Goal: Information Seeking & Learning: Learn about a topic

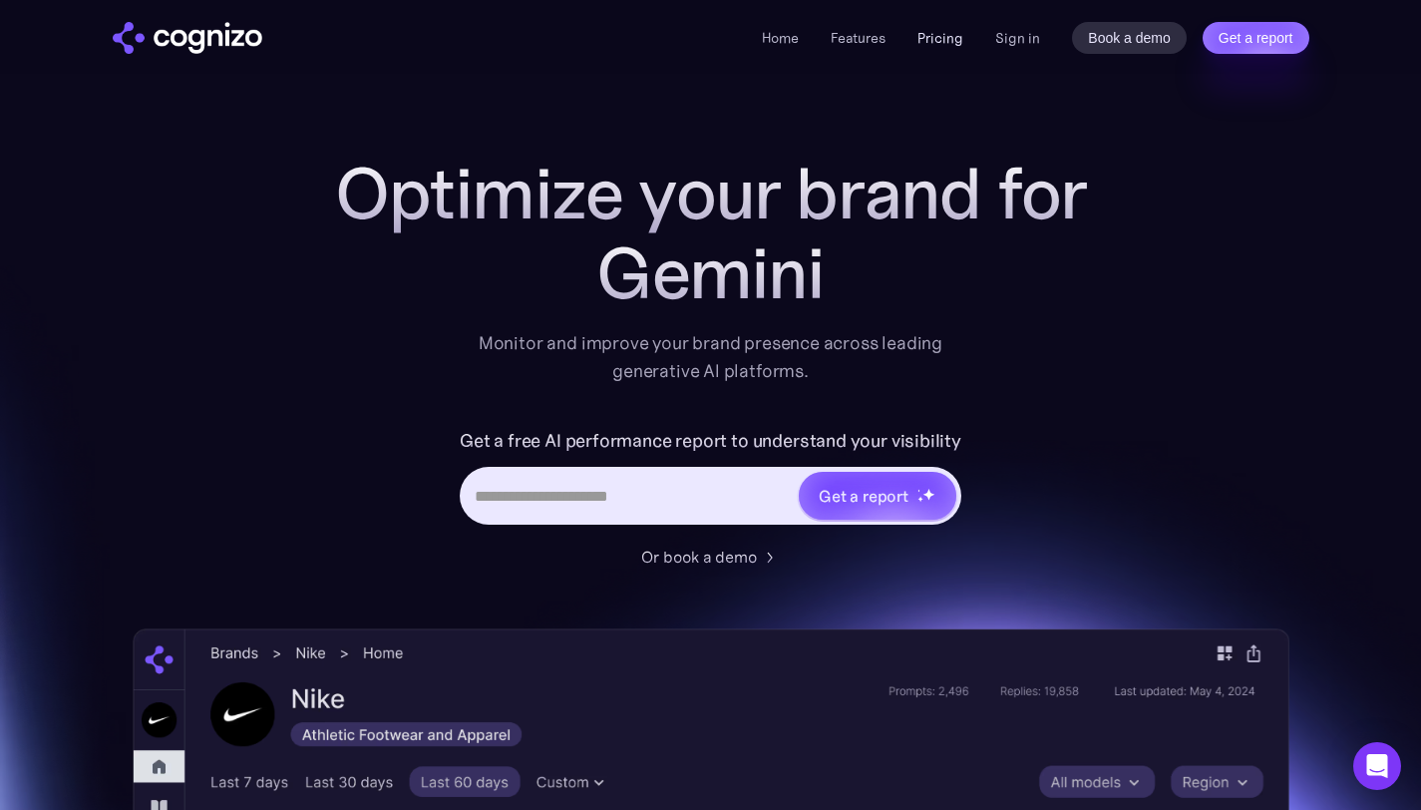
click at [944, 43] on link "Pricing" at bounding box center [941, 38] width 46 height 18
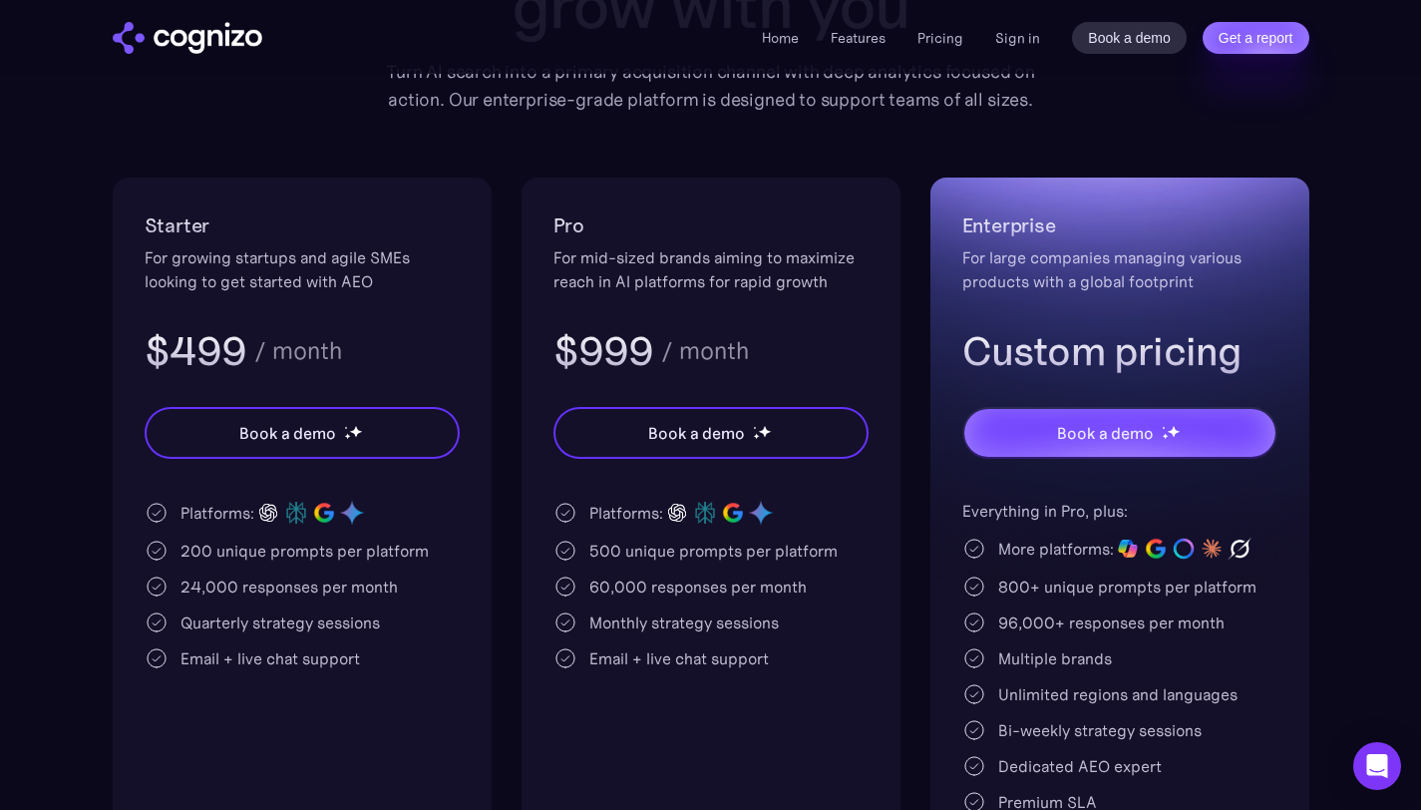
scroll to position [319, 0]
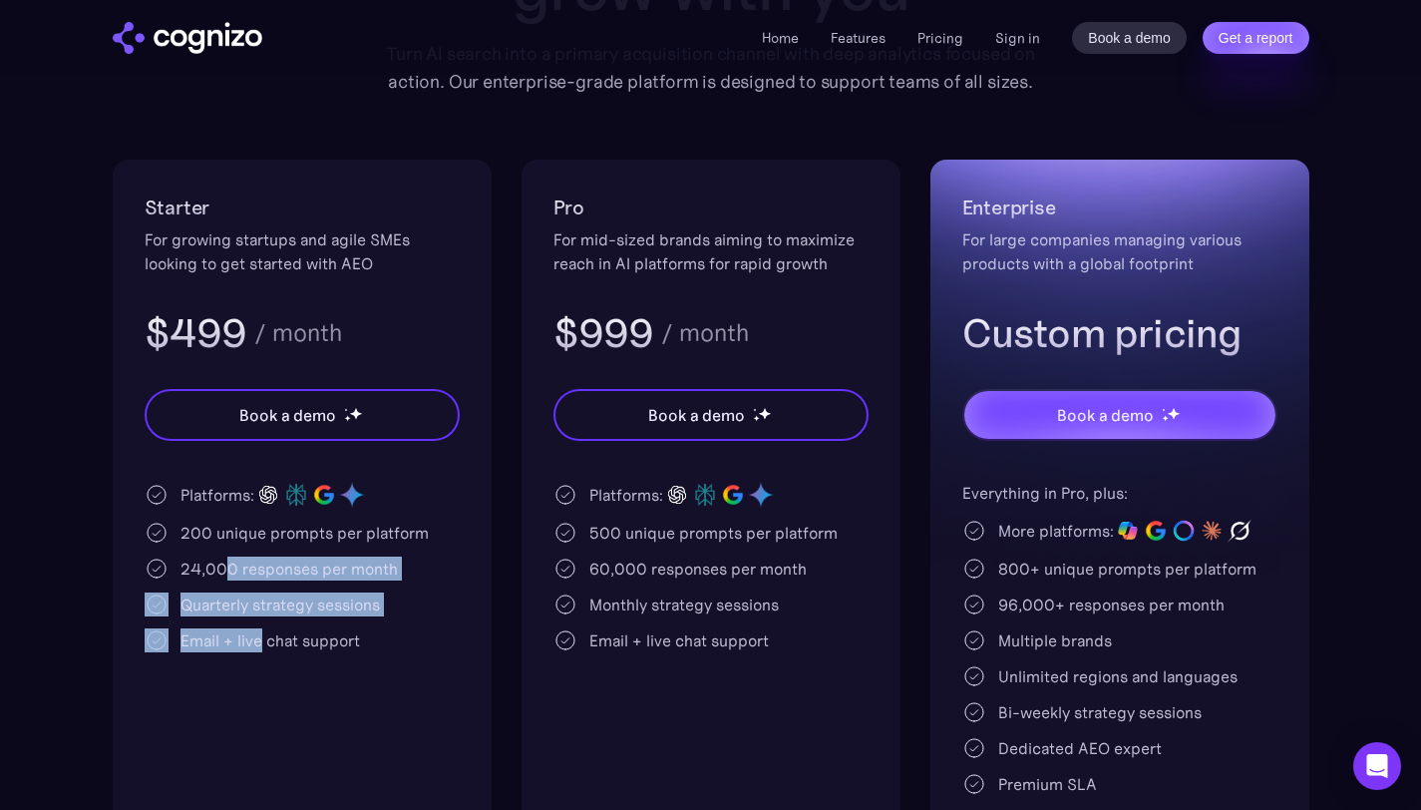
drag, startPoint x: 221, startPoint y: 565, endPoint x: 262, endPoint y: 633, distance: 80.1
click at [262, 633] on div "Platforms: 200 unique prompts per platform 24,000 responses per month Quarterly…" at bounding box center [302, 567] width 315 height 172
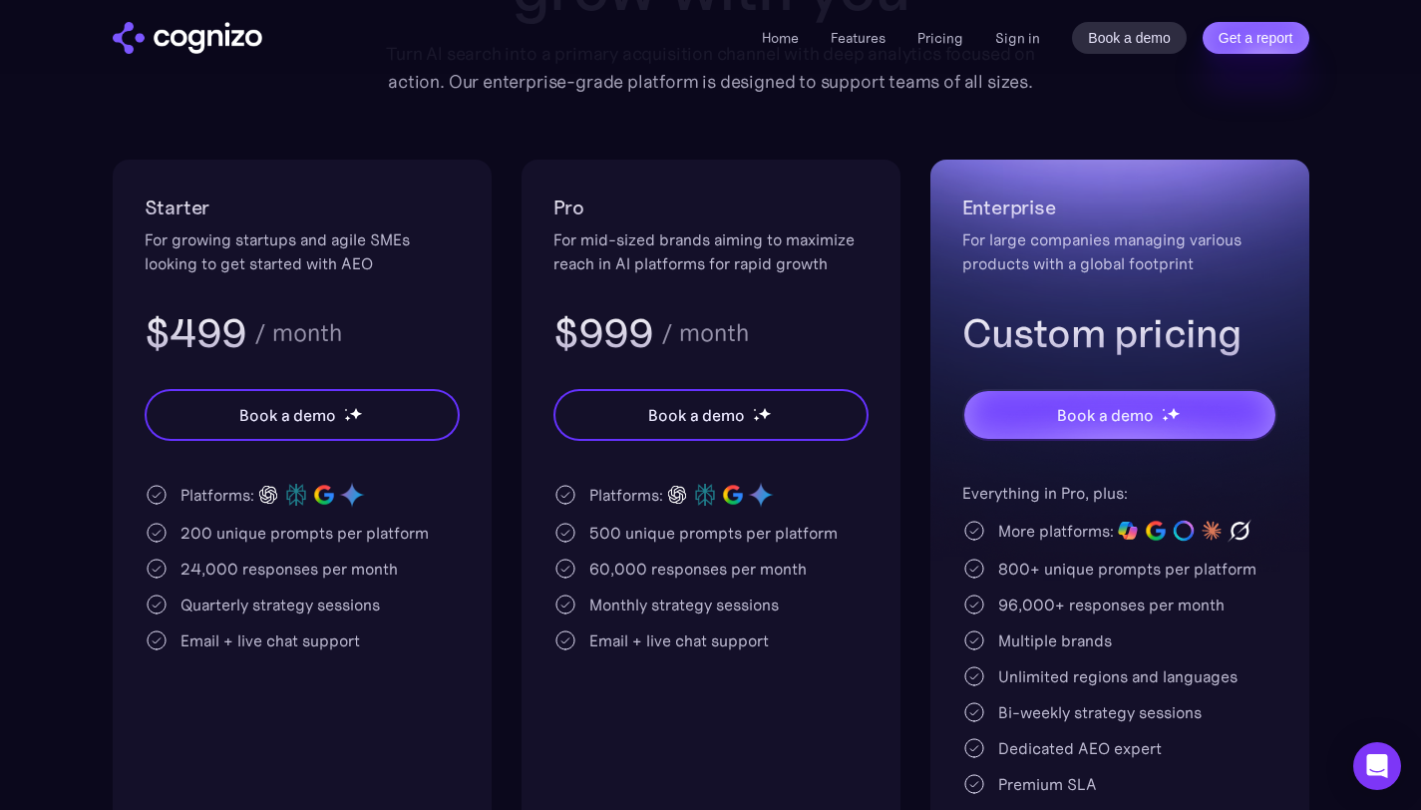
click at [262, 633] on div "Email + live chat support" at bounding box center [271, 640] width 180 height 24
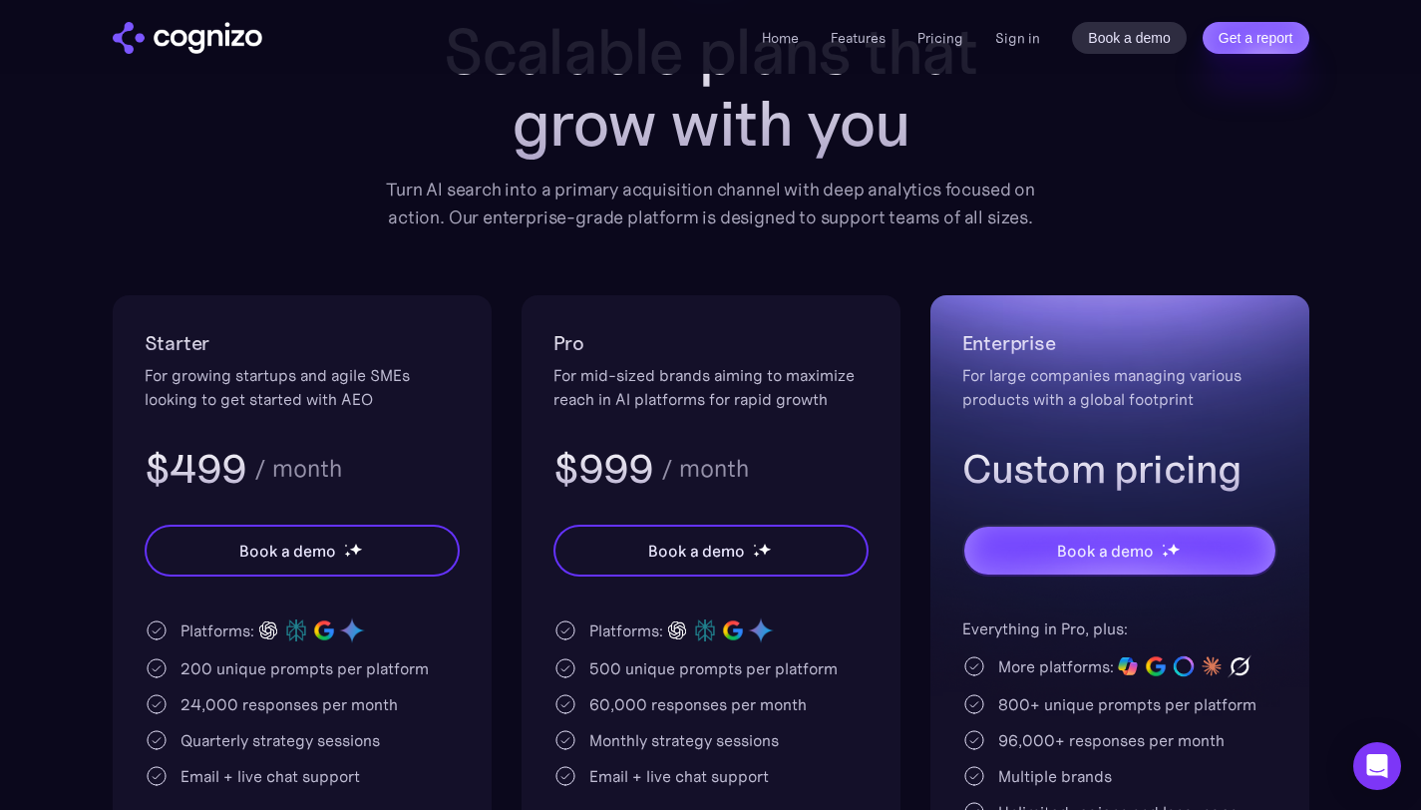
scroll to position [225, 0]
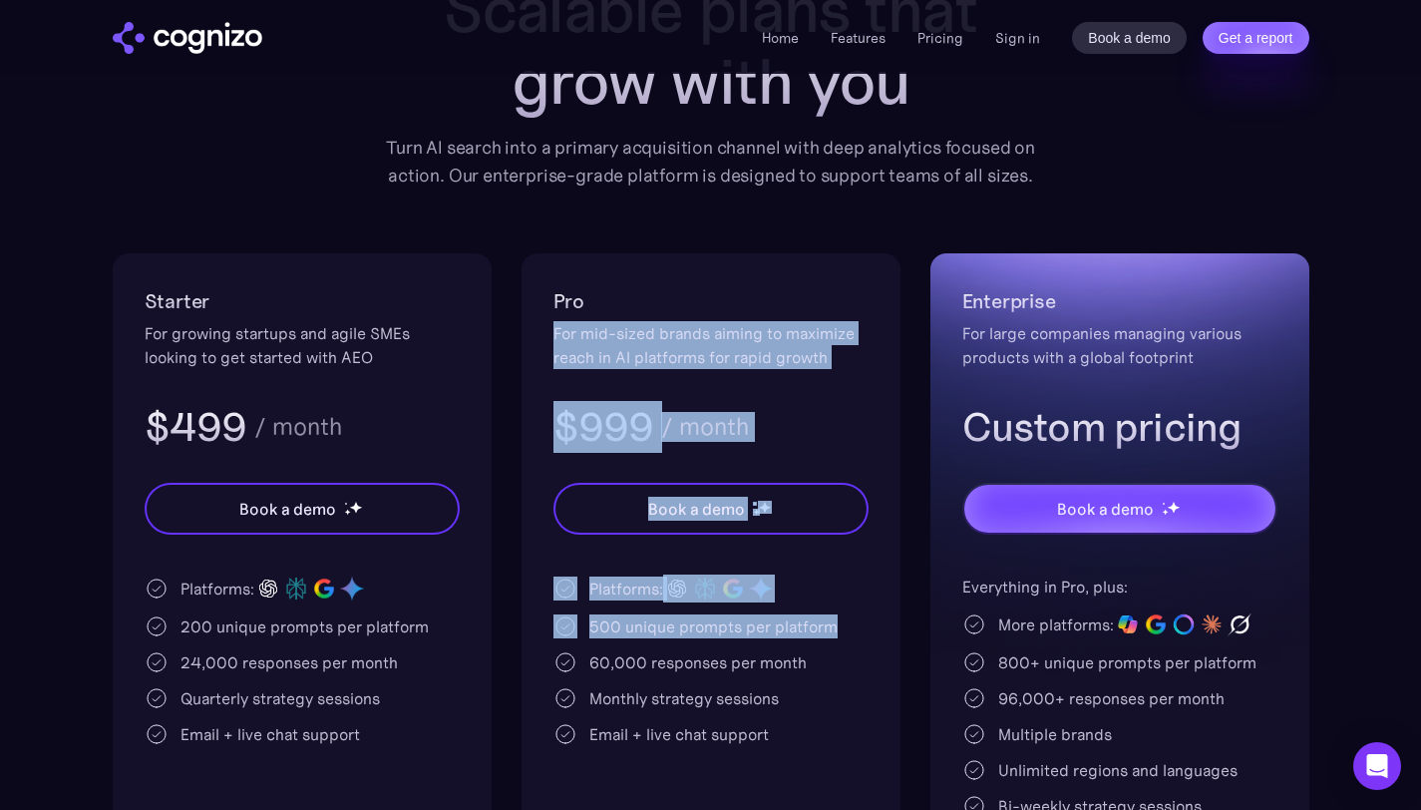
drag, startPoint x: 548, startPoint y: 334, endPoint x: 805, endPoint y: 638, distance: 398.5
click at [805, 638] on div "Pro For mid-sized brands aiming to maximize reach in AI platforms for rapid gro…" at bounding box center [711, 619] width 379 height 732
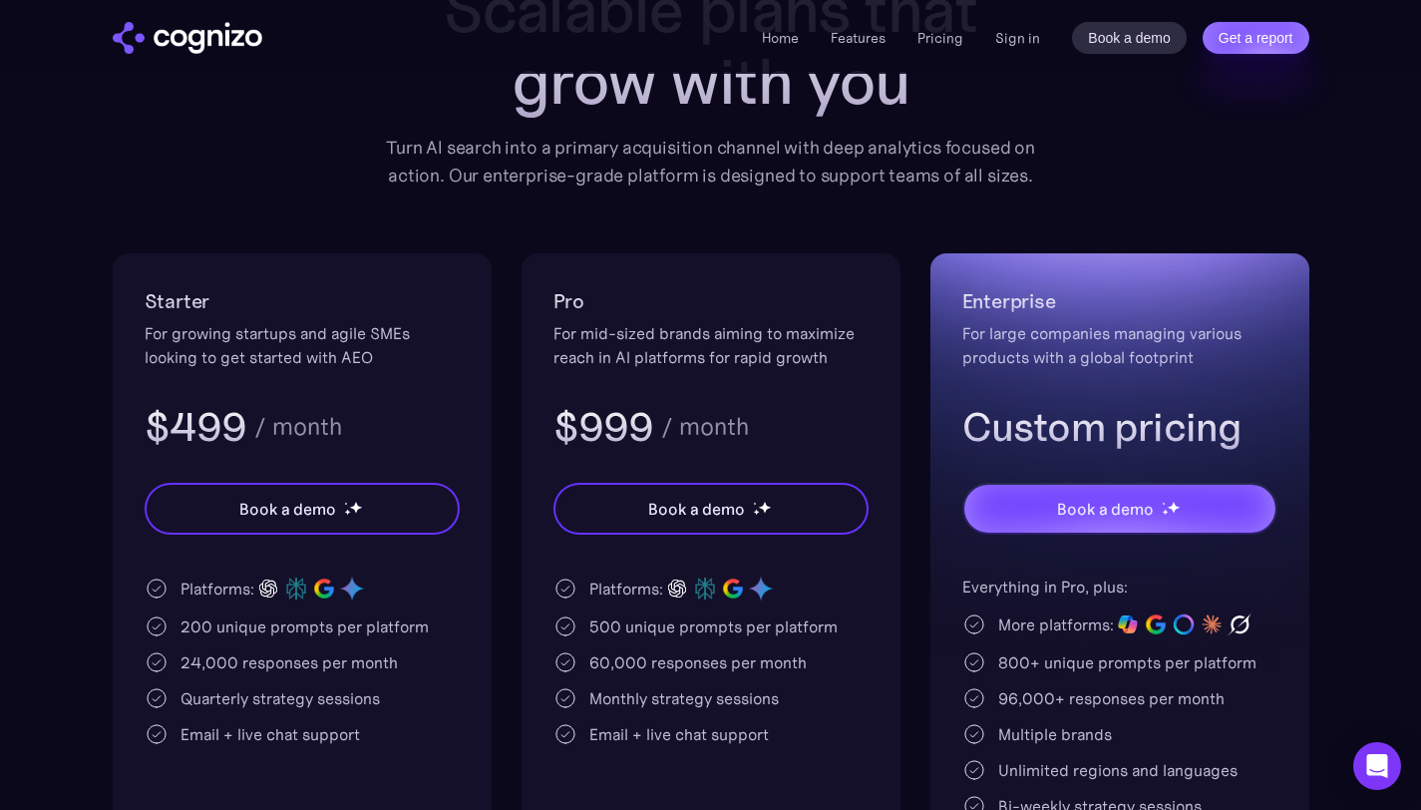
click at [772, 639] on div "Platforms: 500 unique prompts per platform 60,000 responses per month Monthly s…" at bounding box center [711, 661] width 315 height 172
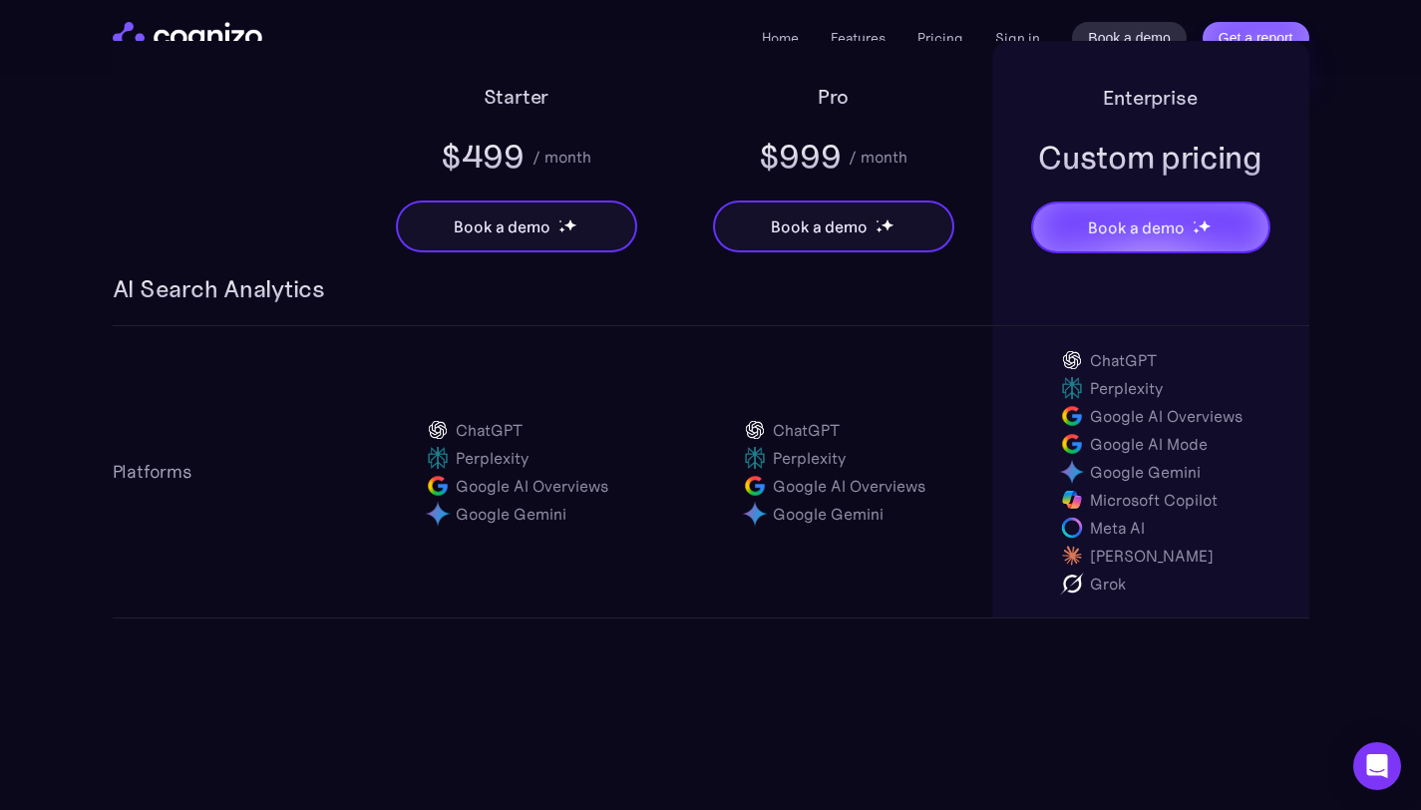
scroll to position [1473, 0]
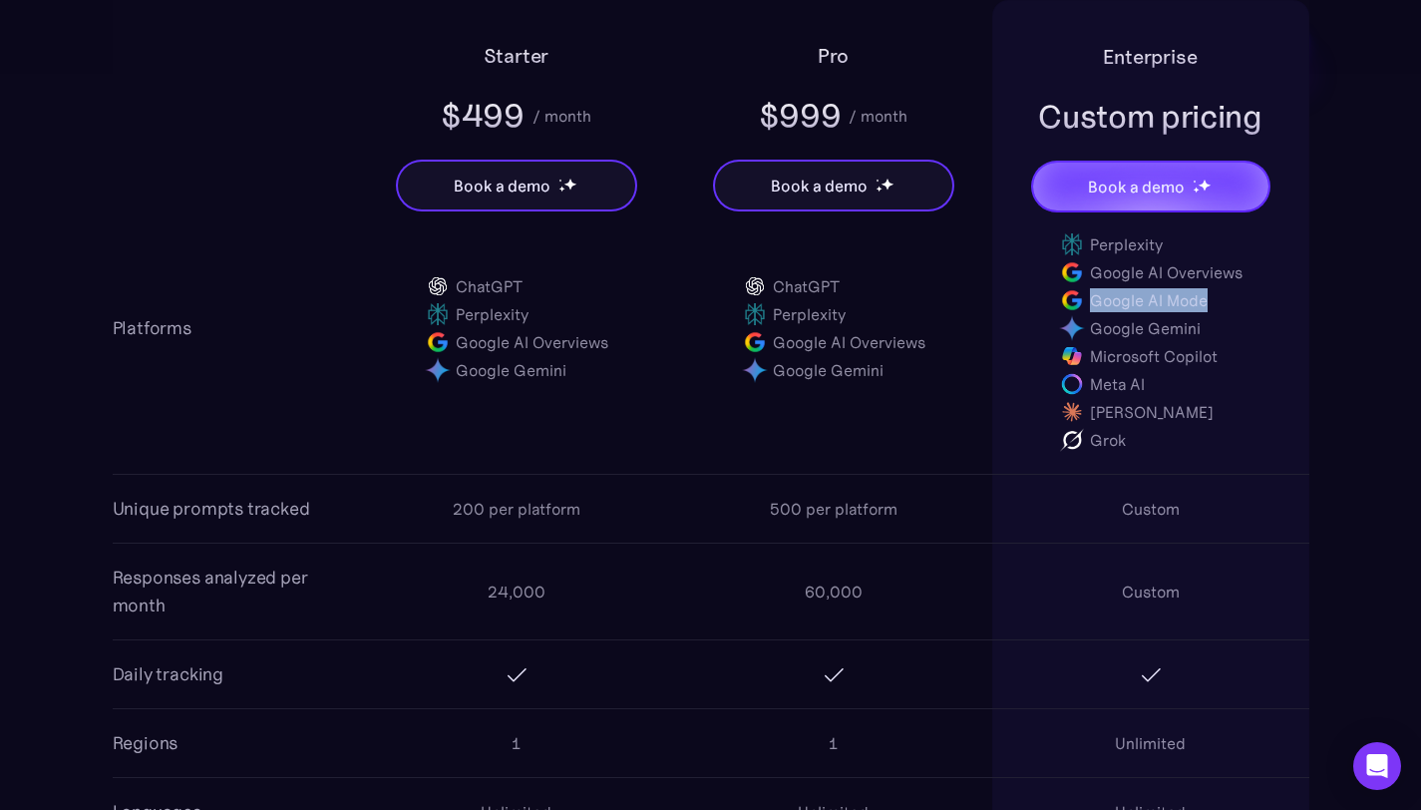
drag, startPoint x: 1049, startPoint y: 299, endPoint x: 1228, endPoint y: 291, distance: 178.7
click at [1228, 291] on div "ChatGPT Perplexity Google AI Overviews Google AI Mode Google Gemini Microsoft C…" at bounding box center [1150, 328] width 317 height 291
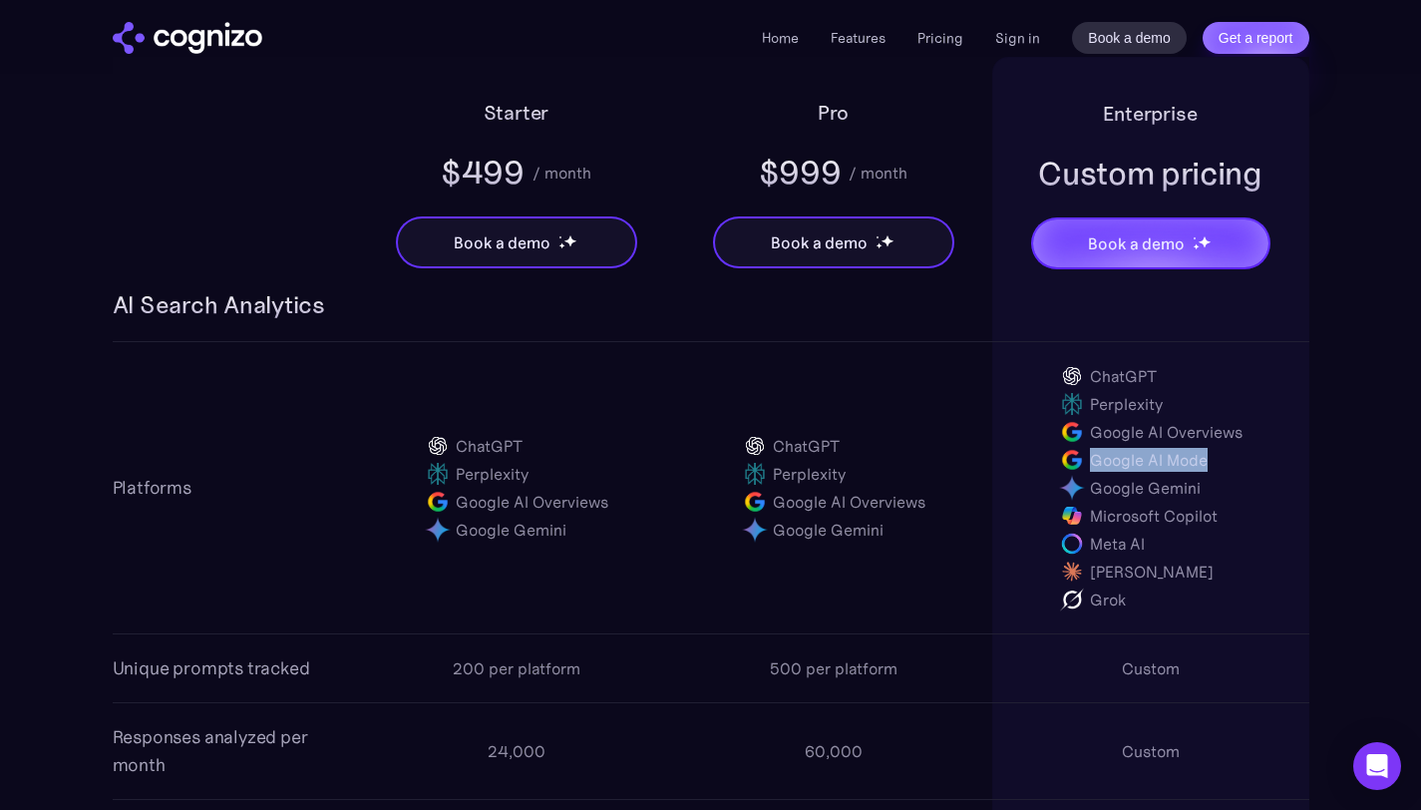
scroll to position [1307, 0]
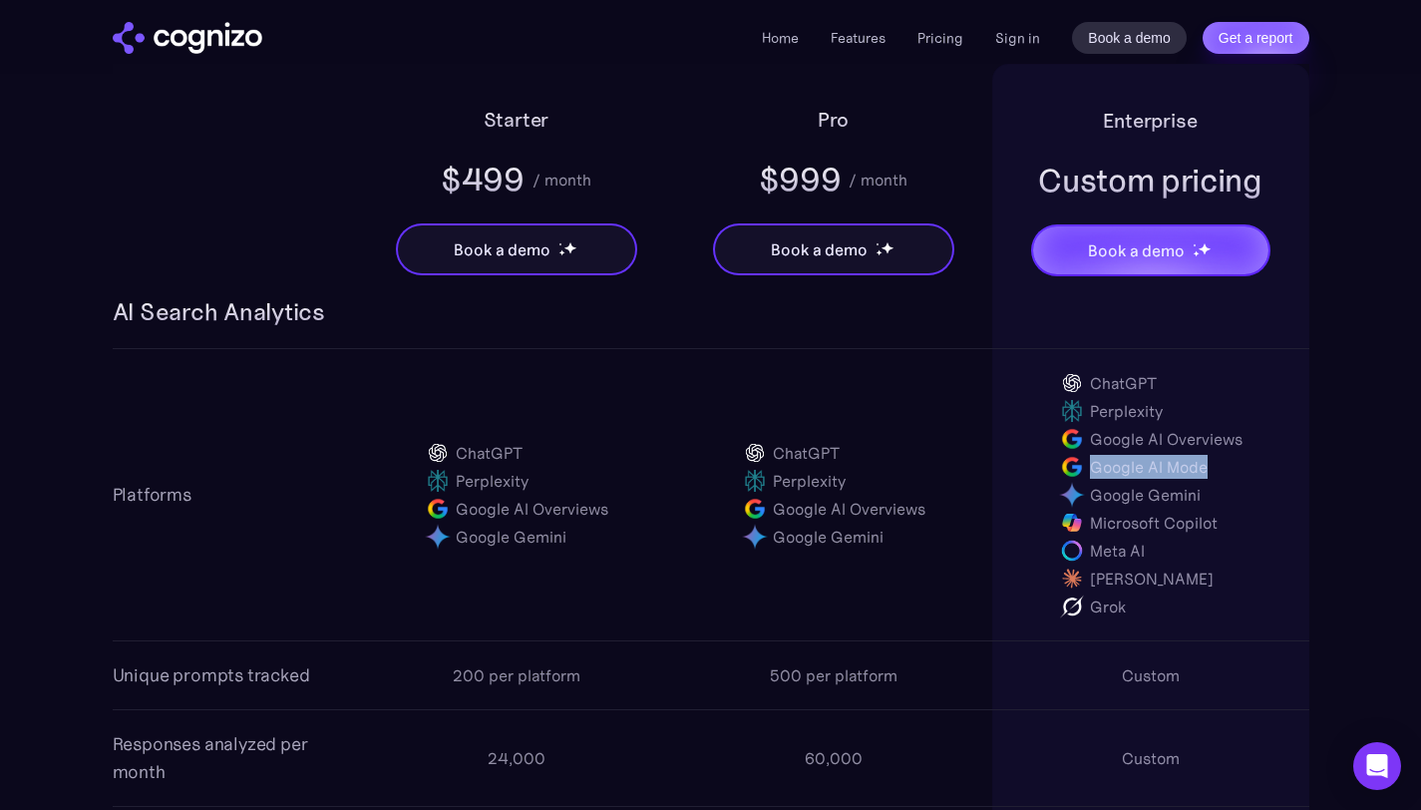
click at [1085, 475] on img at bounding box center [1072, 467] width 28 height 28
click at [1105, 471] on div "Google AI Mode" at bounding box center [1149, 467] width 118 height 24
drag, startPoint x: 1100, startPoint y: 470, endPoint x: 1206, endPoint y: 476, distance: 105.9
click at [1206, 476] on div "Google AI Mode" at bounding box center [1149, 467] width 118 height 24
click at [1109, 474] on div "Google AI Mode" at bounding box center [1149, 467] width 118 height 24
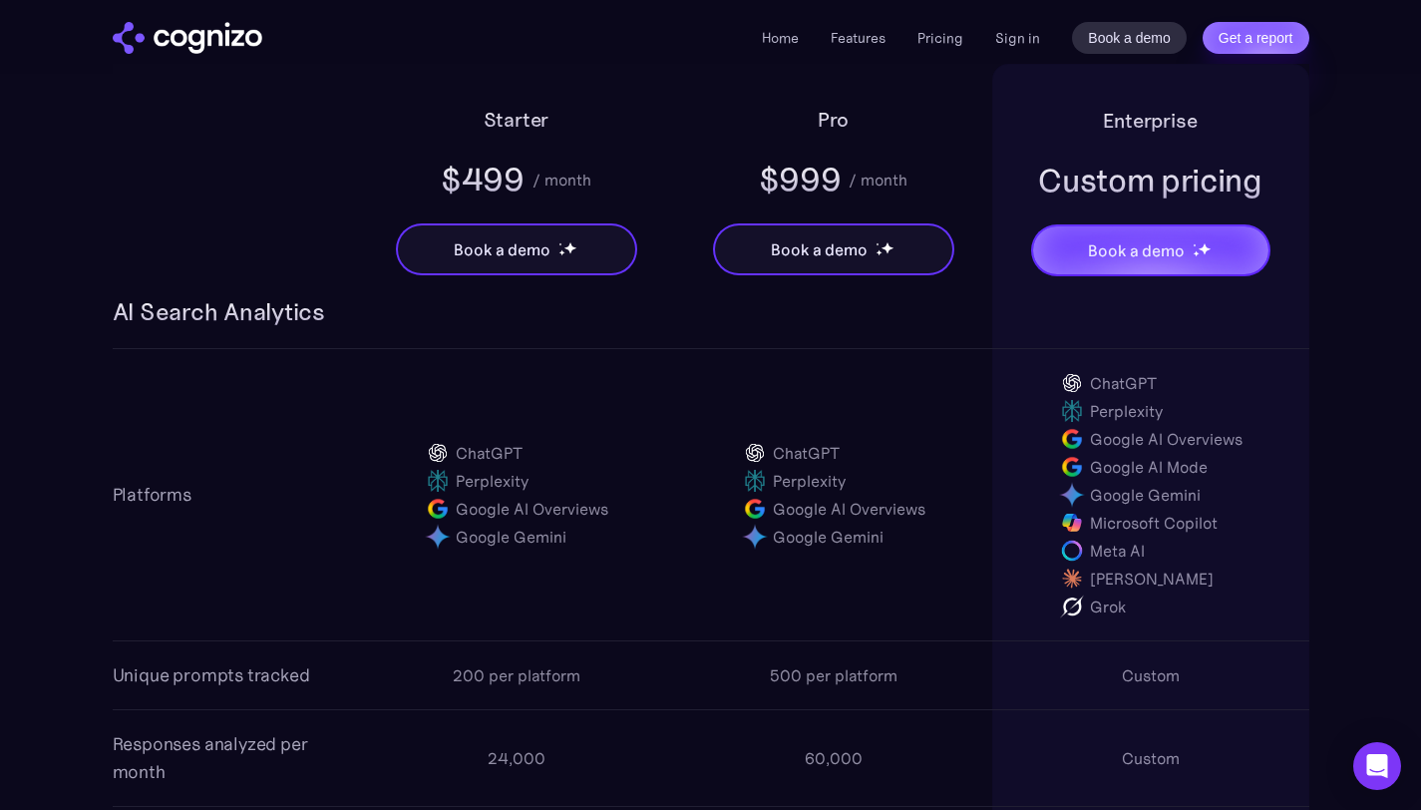
click at [1094, 470] on div "Google AI Mode" at bounding box center [1150, 467] width 185 height 28
click at [1094, 470] on div "Google AI Mode" at bounding box center [1149, 467] width 118 height 24
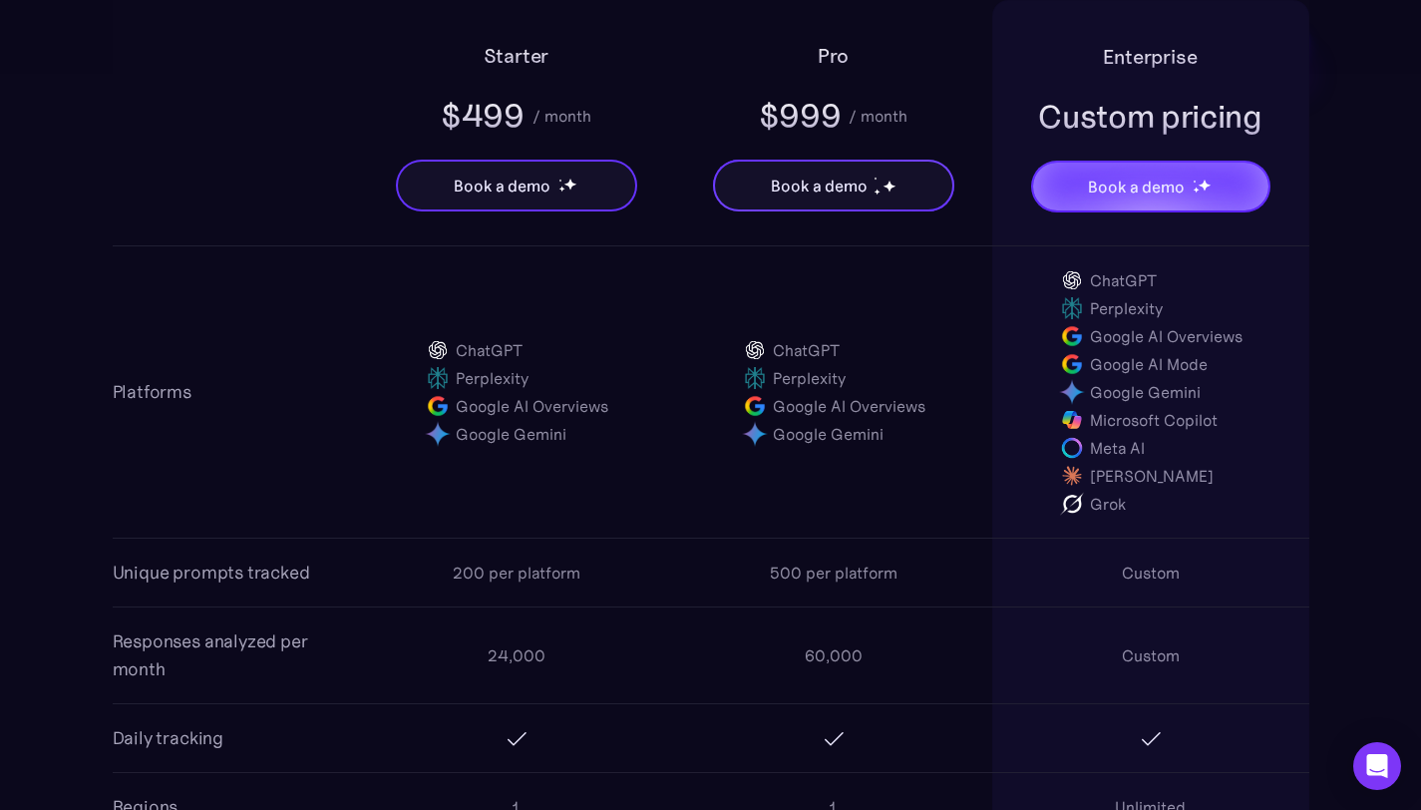
scroll to position [1398, 0]
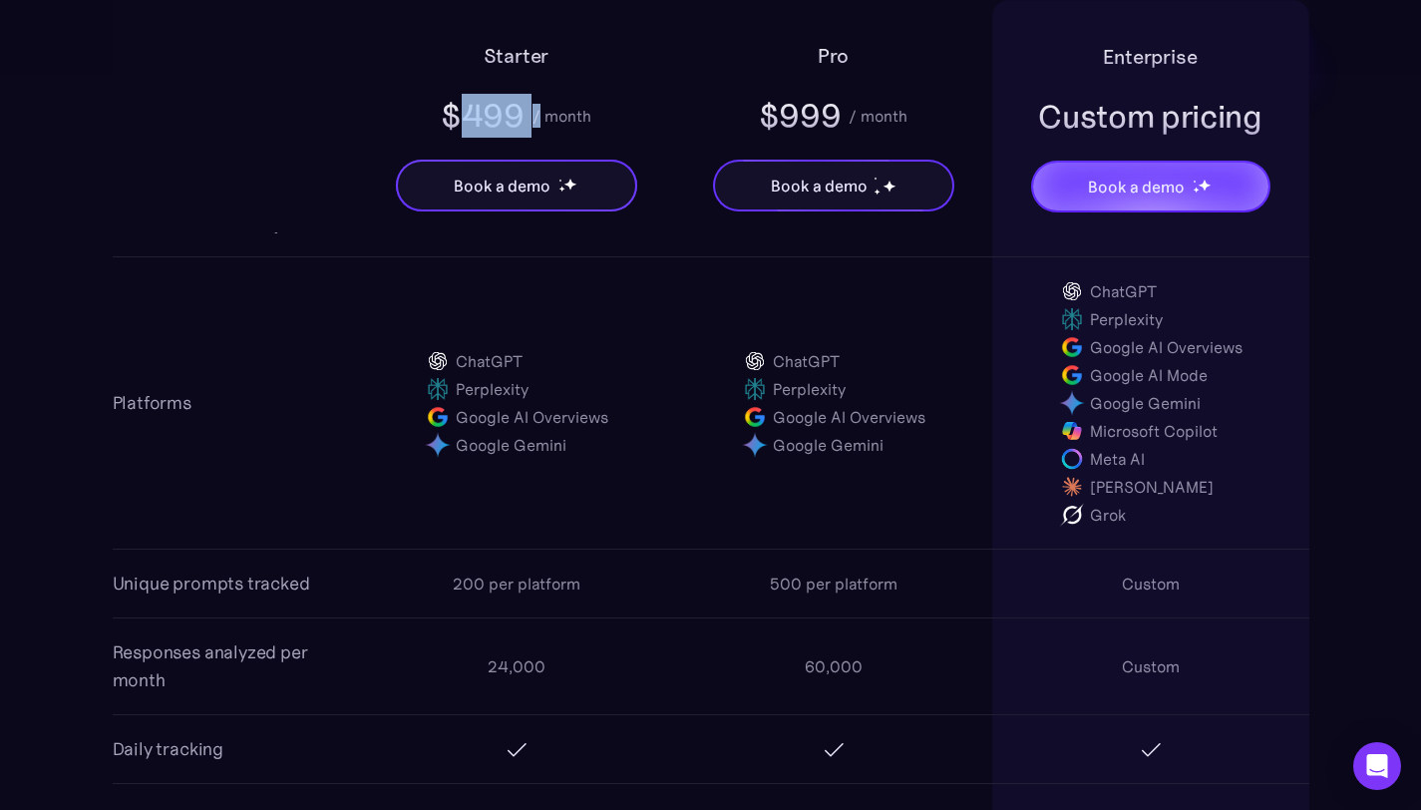
drag, startPoint x: 465, startPoint y: 124, endPoint x: 535, endPoint y: 116, distance: 70.3
click at [536, 116] on div "$499 / month" at bounding box center [516, 116] width 151 height 44
click at [535, 116] on div "/ month" at bounding box center [562, 116] width 59 height 24
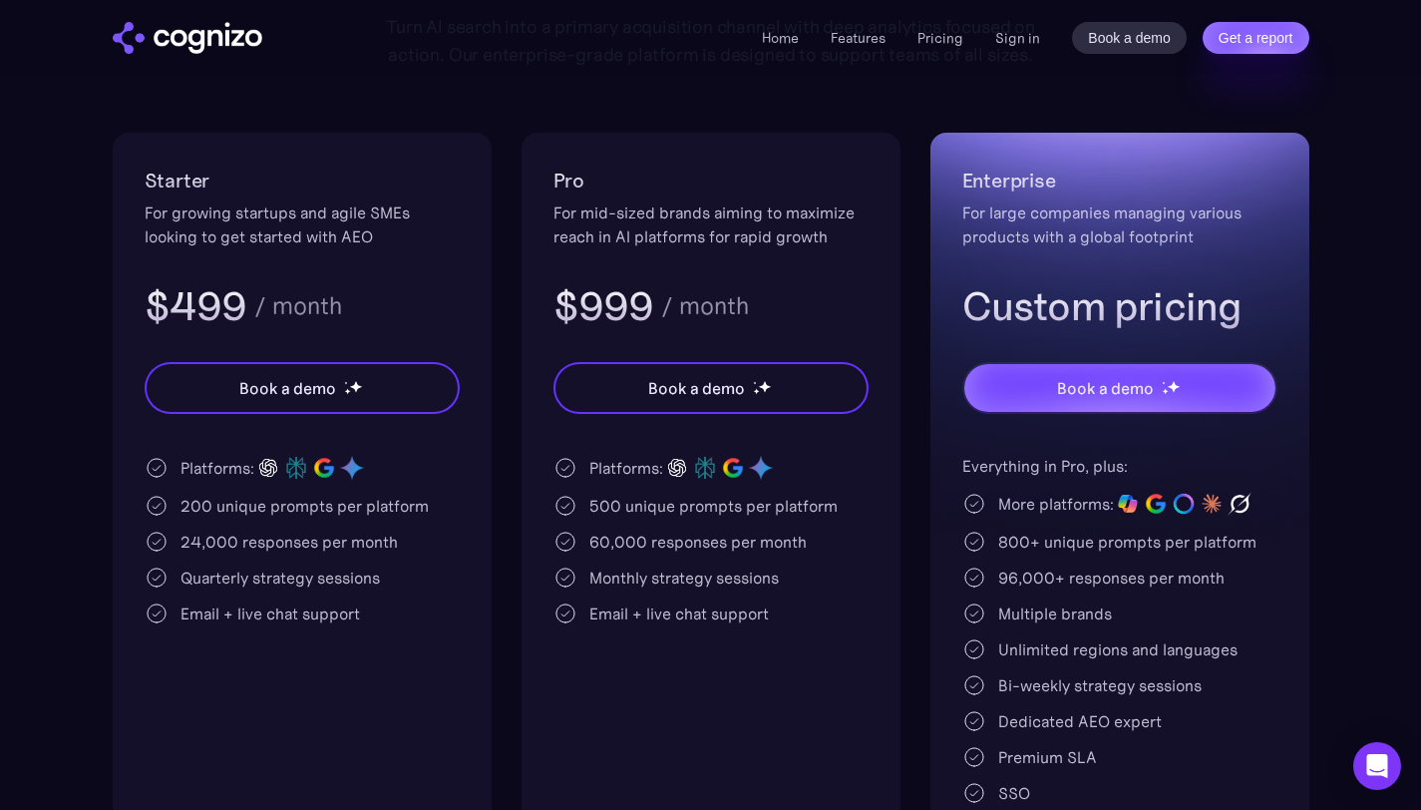
scroll to position [224, 0]
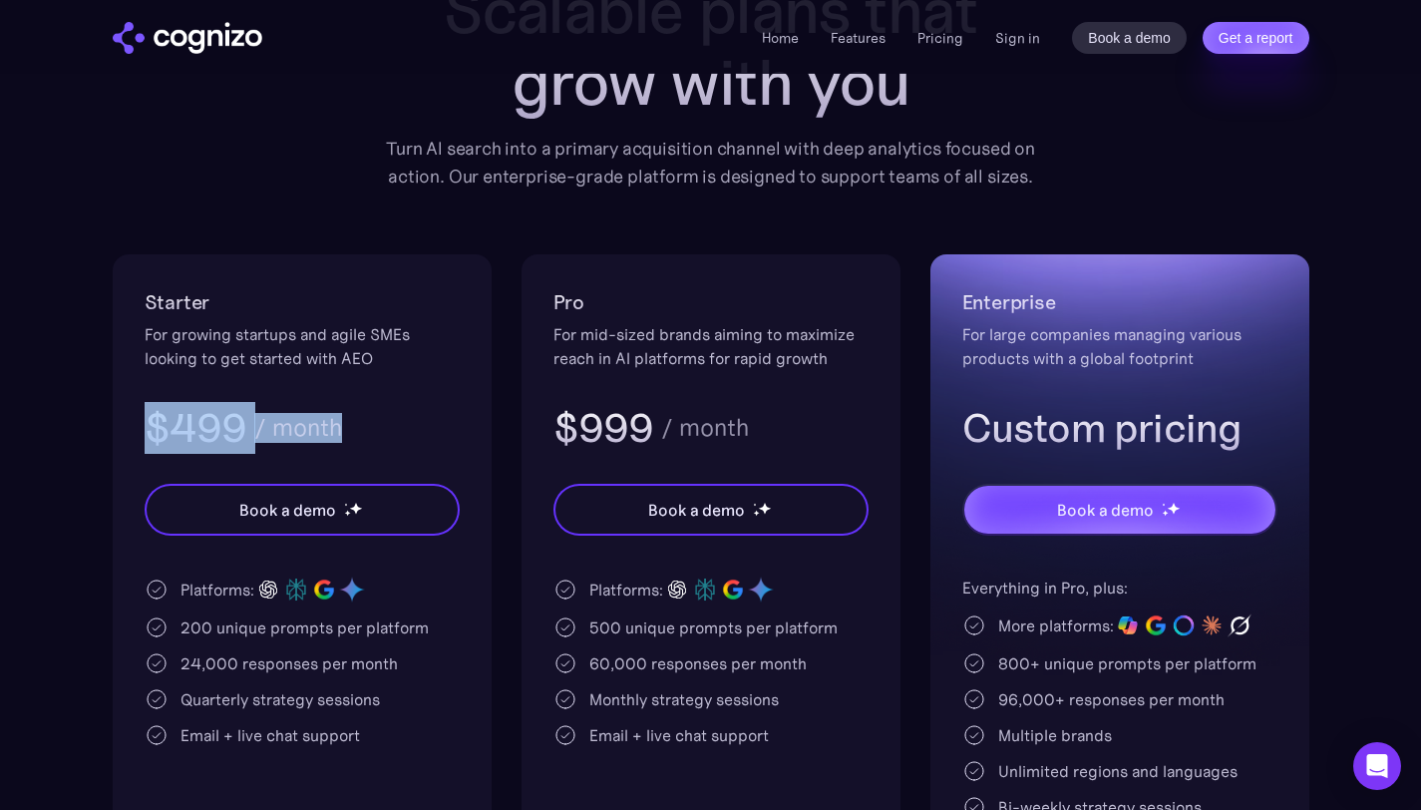
drag, startPoint x: 103, startPoint y: 432, endPoint x: 362, endPoint y: 416, distance: 259.8
click at [362, 416] on section "Pricing Scalable plans that grow with you Turn AI search into a primary acquisi…" at bounding box center [710, 457] width 1421 height 1057
click at [363, 416] on div "$499 / month" at bounding box center [302, 428] width 315 height 52
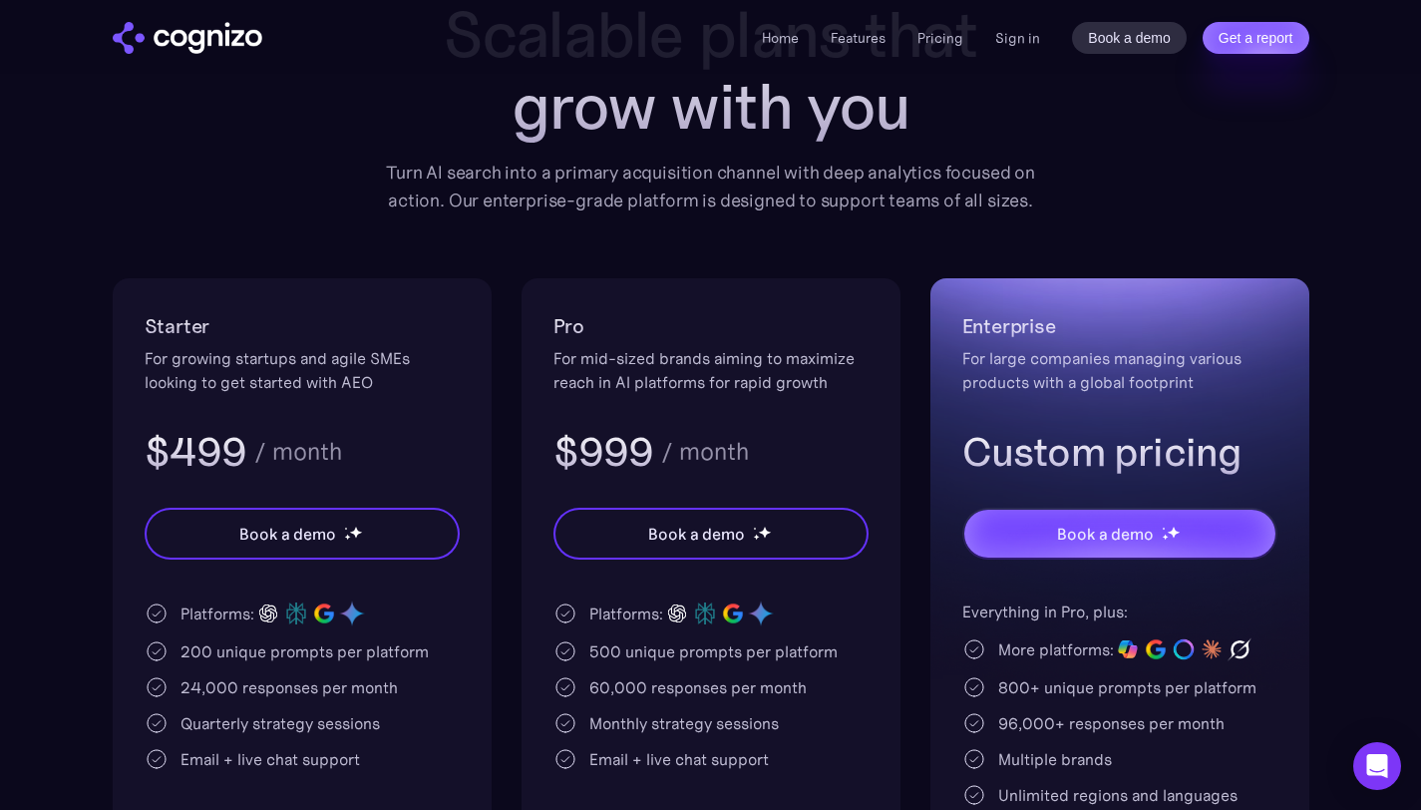
scroll to position [188, 0]
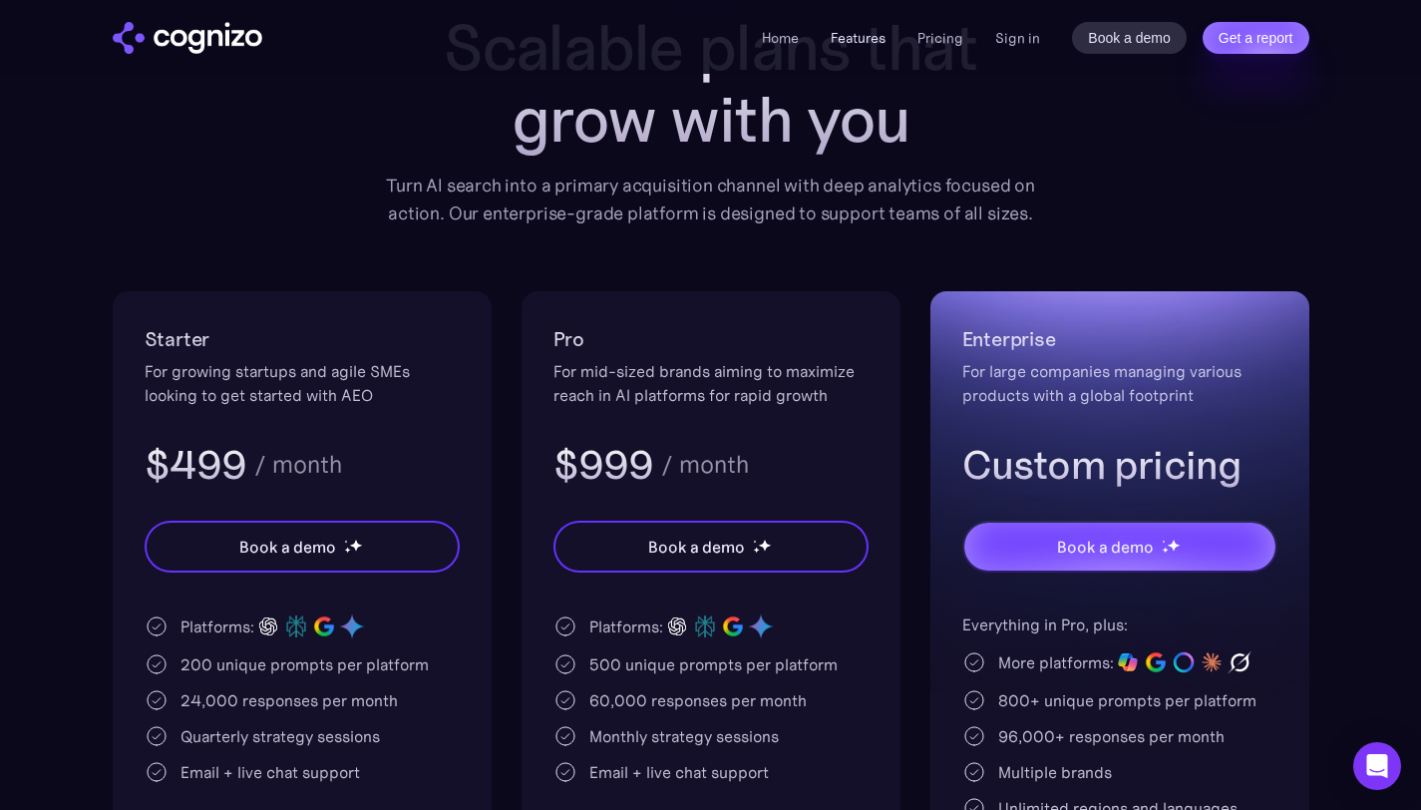
click at [840, 43] on link "Features" at bounding box center [858, 38] width 55 height 18
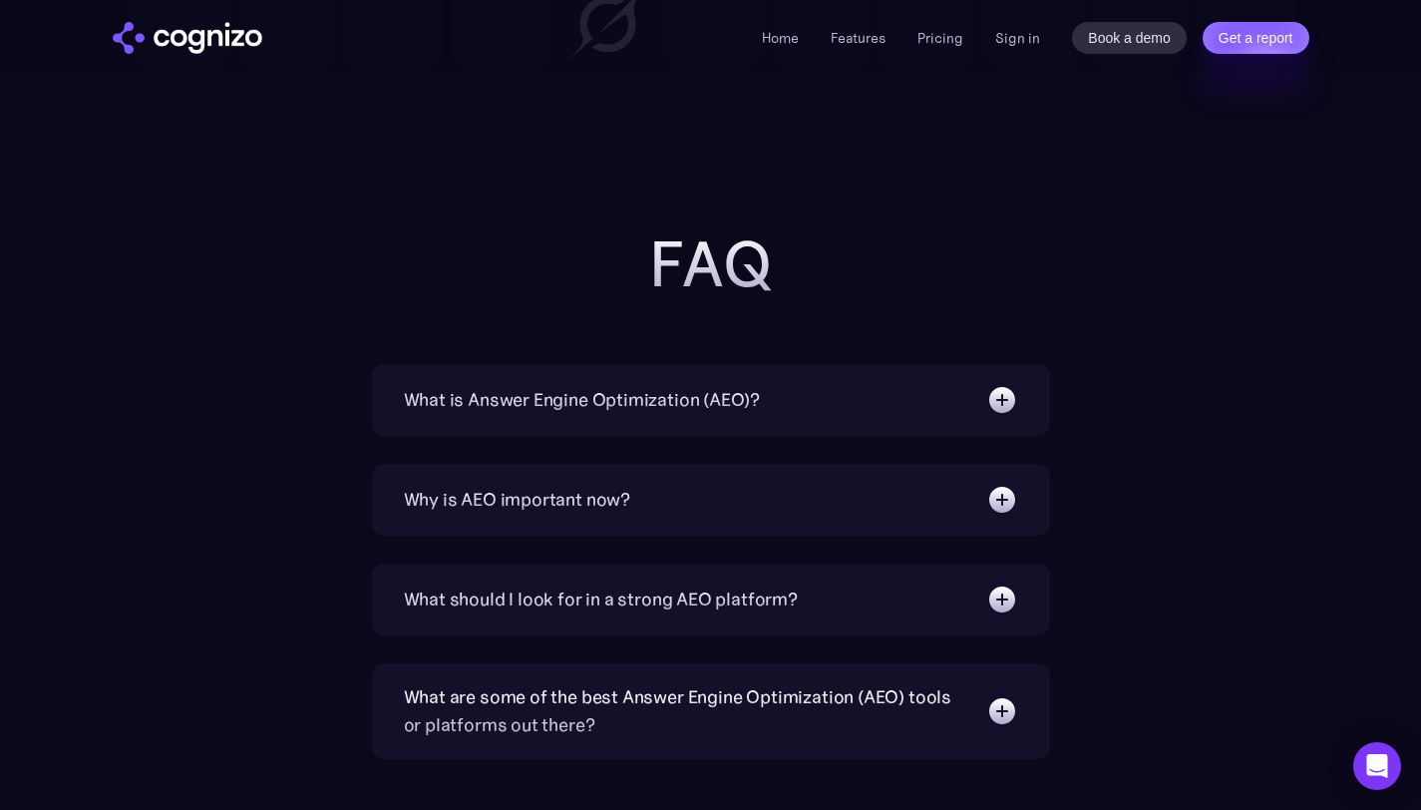
scroll to position [6222, 0]
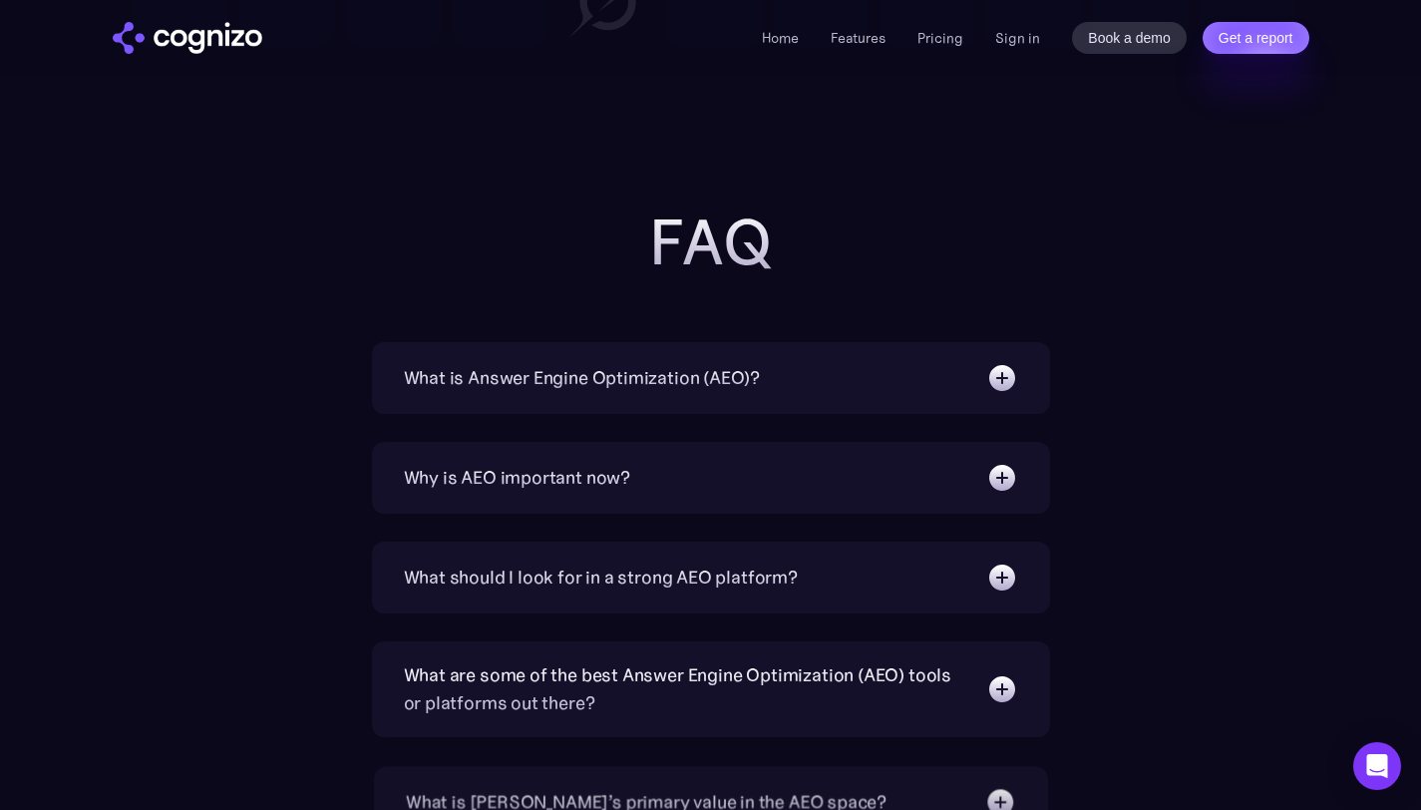
click at [477, 381] on div "What is Answer Engine Optimization (AEO)?" at bounding box center [582, 378] width 357 height 28
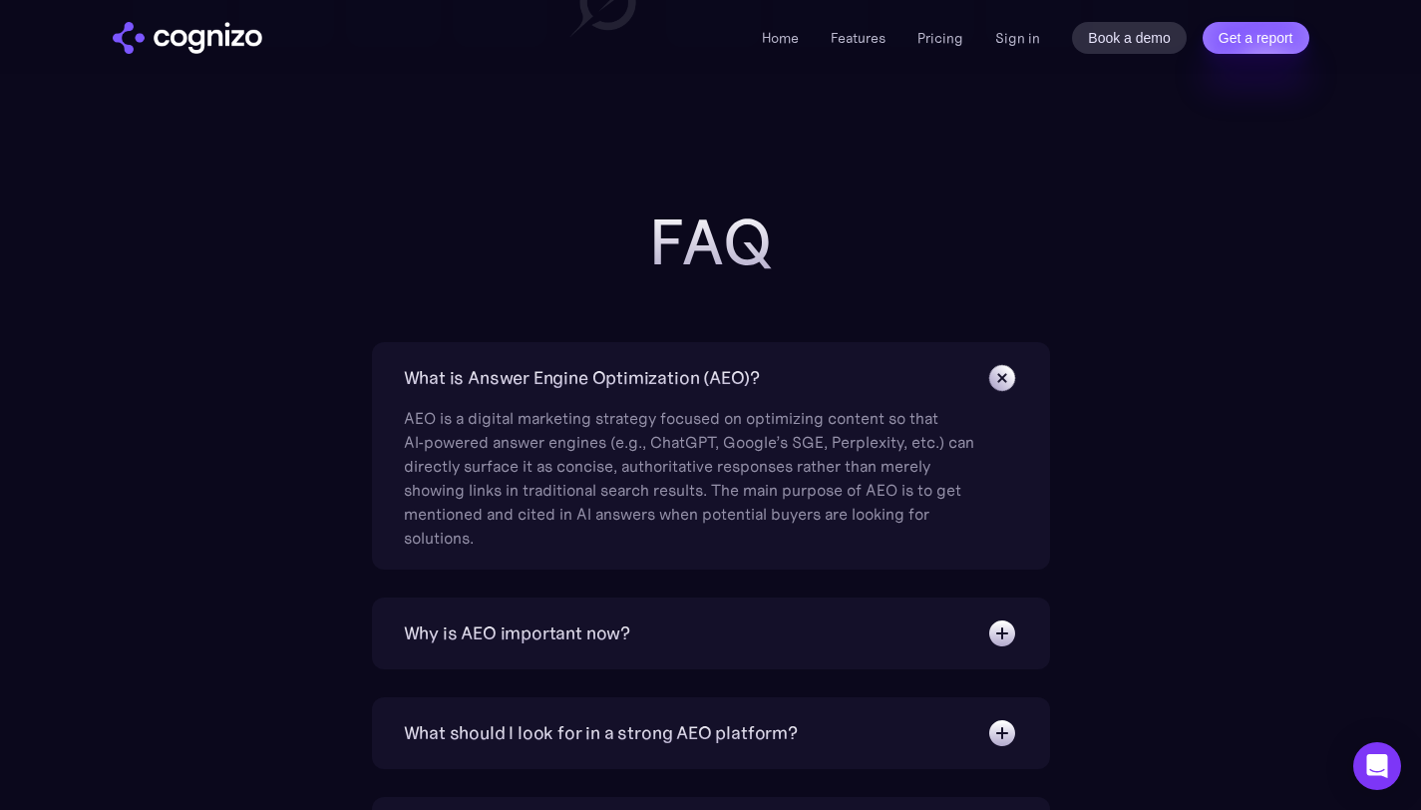
click at [486, 378] on div "What is Answer Engine Optimization (AEO)?" at bounding box center [582, 378] width 357 height 28
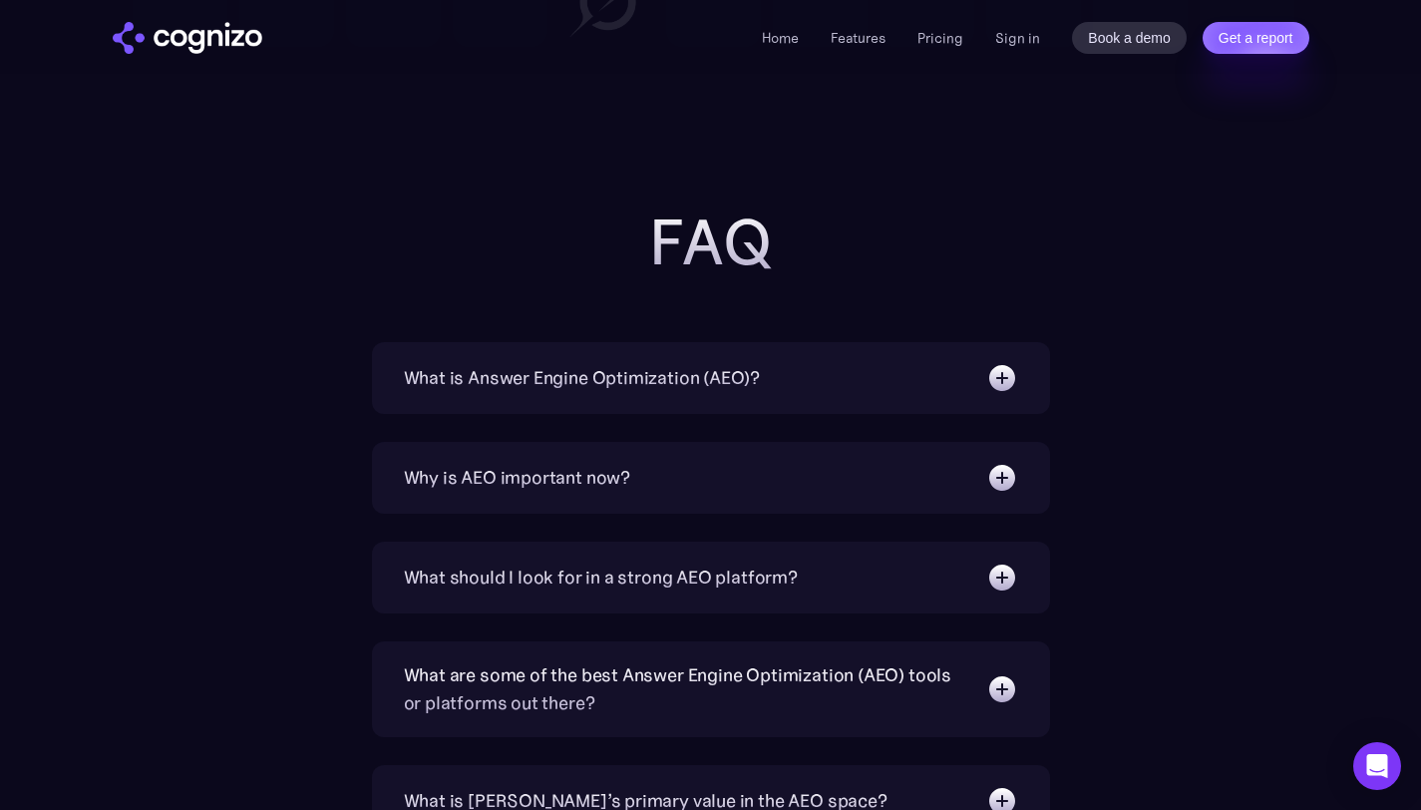
click at [511, 478] on div "Why is AEO important now?" at bounding box center [517, 478] width 227 height 28
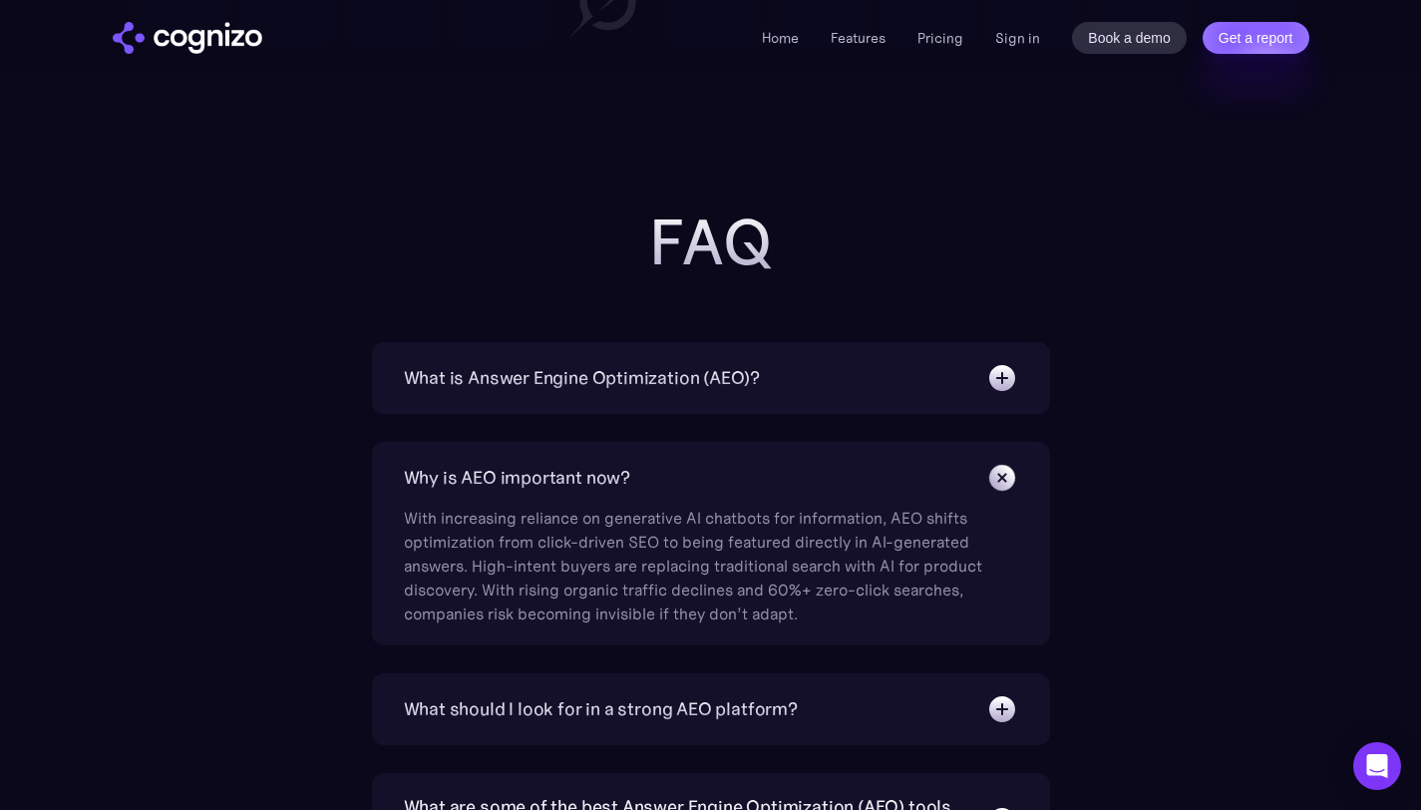
click at [508, 478] on div "Why is AEO important now?" at bounding box center [517, 478] width 227 height 28
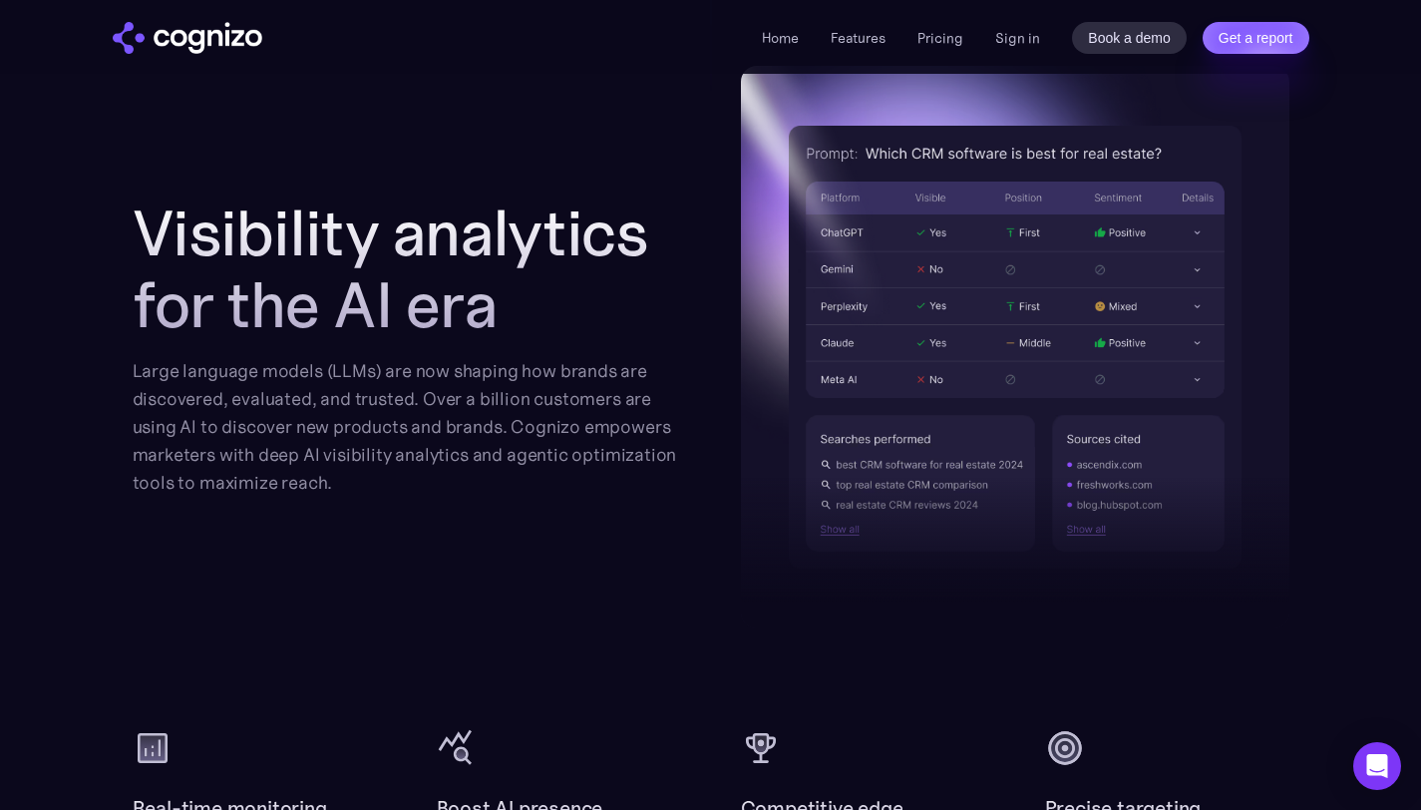
scroll to position [1999, 0]
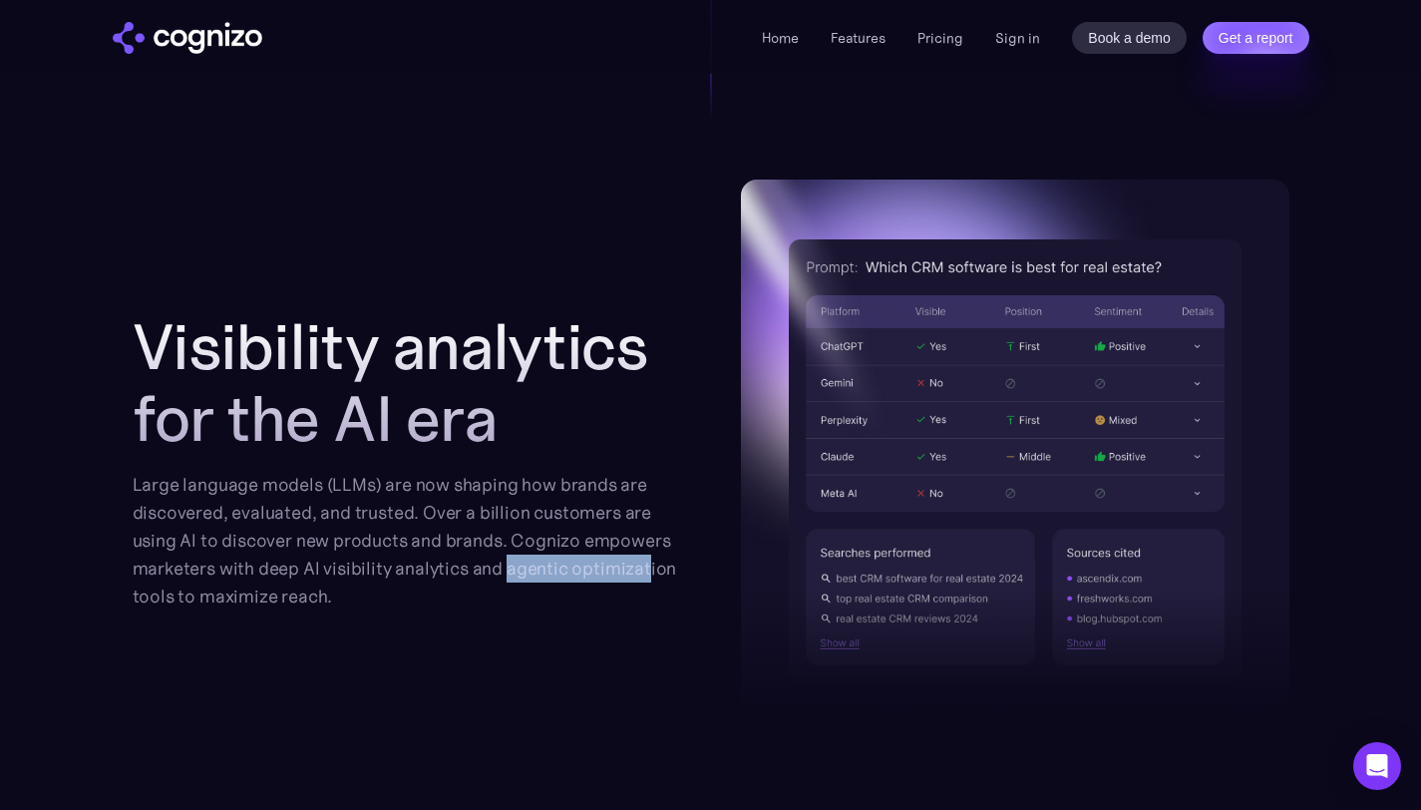
drag, startPoint x: 505, startPoint y: 574, endPoint x: 652, endPoint y: 575, distance: 147.6
click at [652, 575] on div "Large language models (LLMs) are now shaping how brands are discovered, evaluat…" at bounding box center [407, 541] width 549 height 140
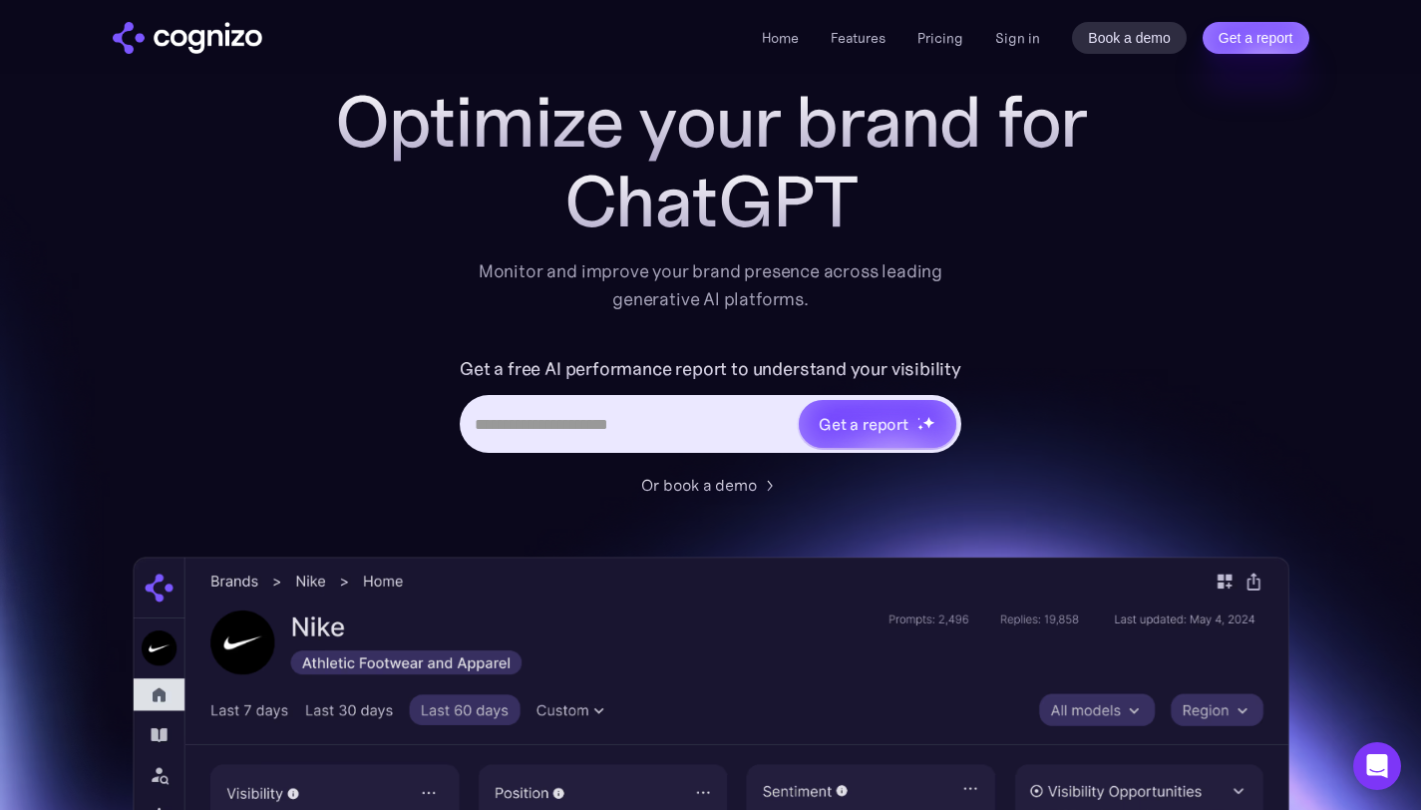
scroll to position [0, 0]
